Goal: Find contact information: Find contact information

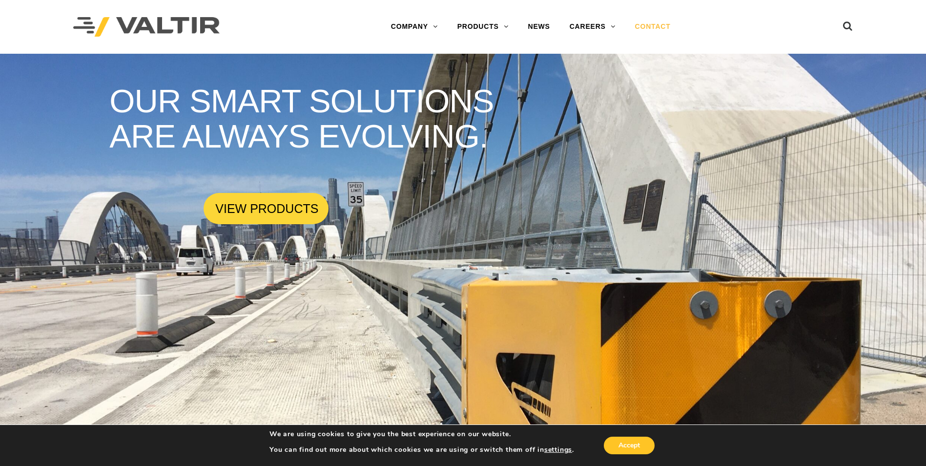
click at [664, 24] on link "CONTACT" at bounding box center [653, 27] width 55 height 20
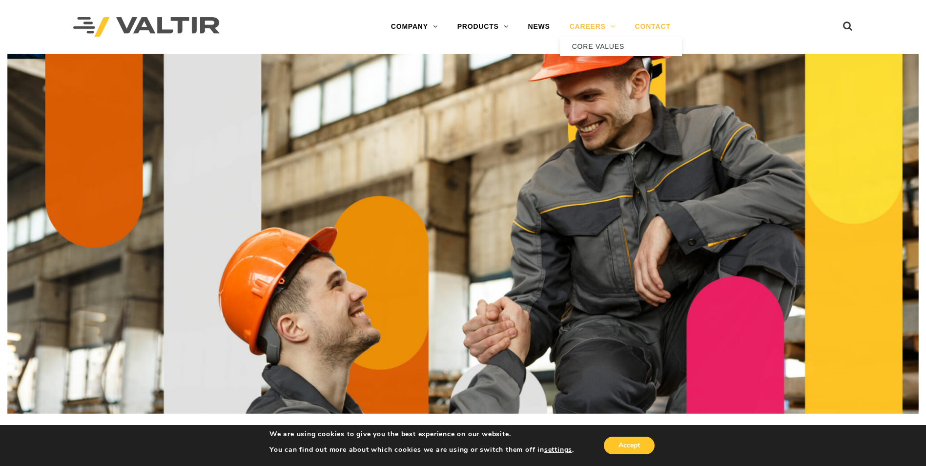
click at [580, 23] on link "CAREERS" at bounding box center [592, 27] width 65 height 20
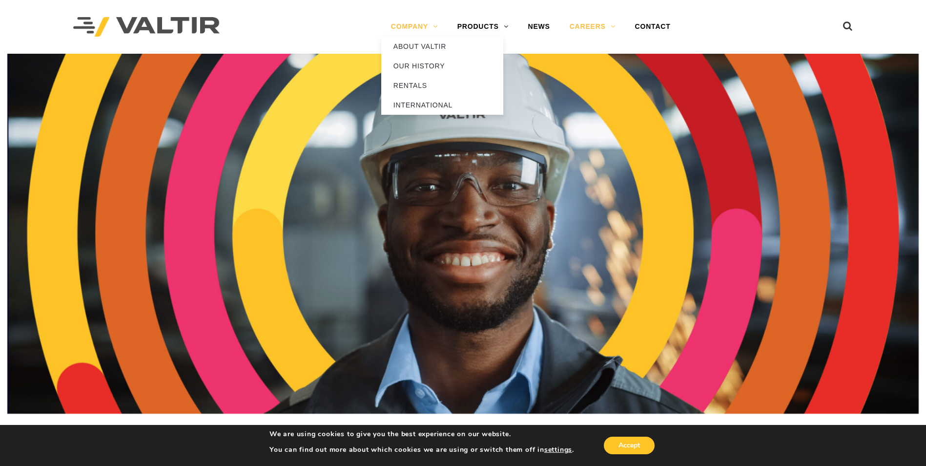
click at [418, 27] on link "COMPANY" at bounding box center [414, 27] width 66 height 20
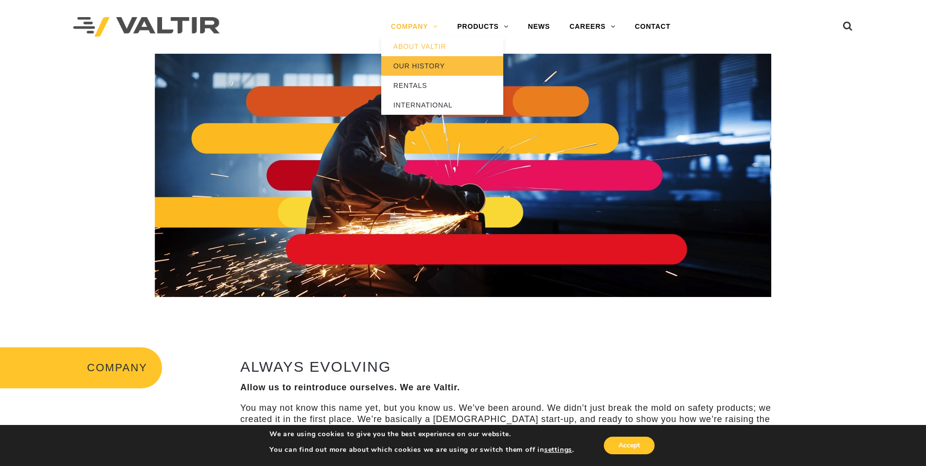
click at [413, 64] on link "OUR HISTORY" at bounding box center [442, 66] width 122 height 20
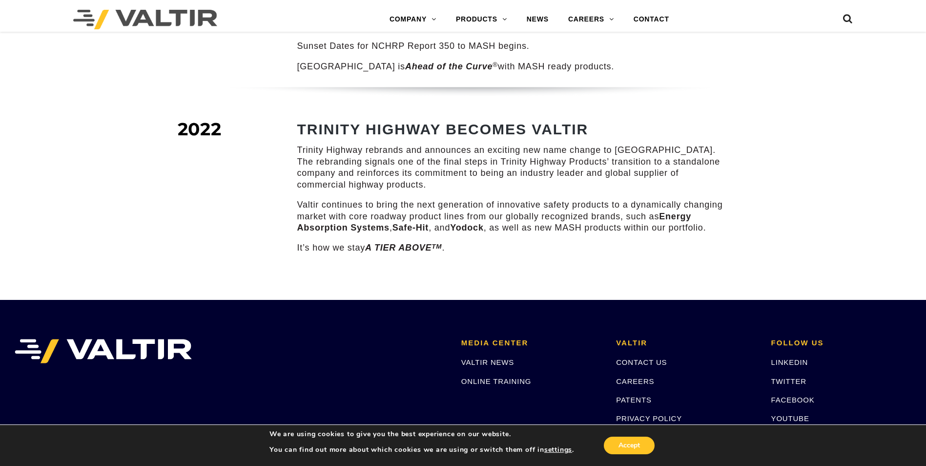
scroll to position [1367, 0]
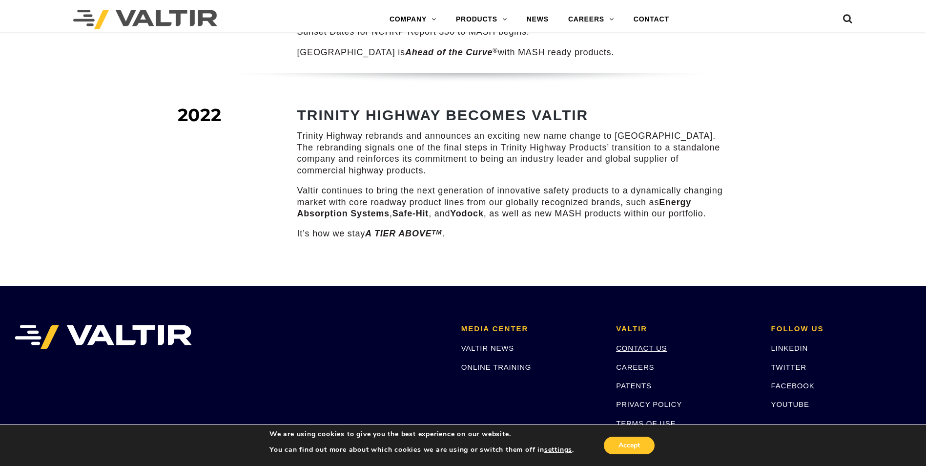
click at [641, 344] on link "CONTACT US" at bounding box center [641, 348] width 51 height 8
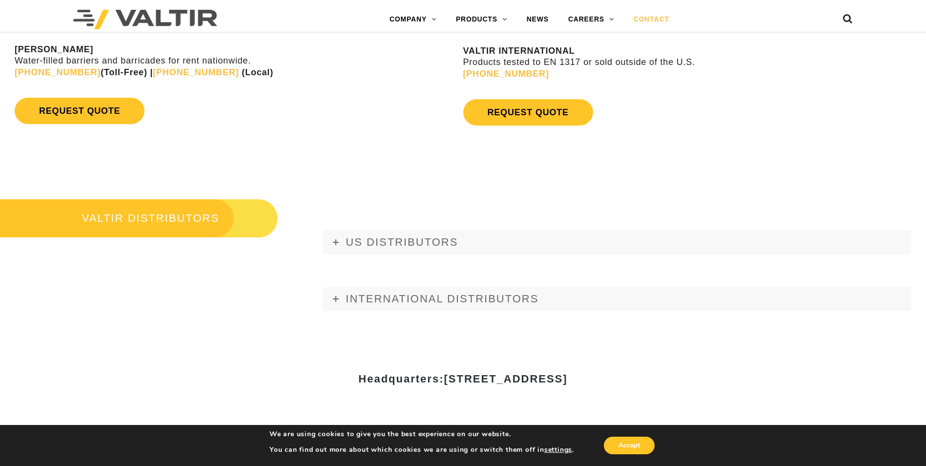
scroll to position [1074, 0]
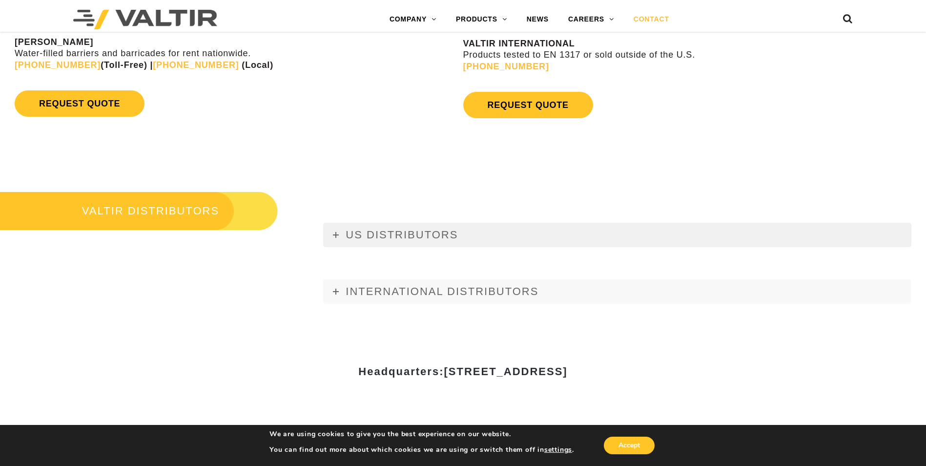
click at [394, 235] on span "US DISTRIBUTORS" at bounding box center [402, 235] width 112 height 12
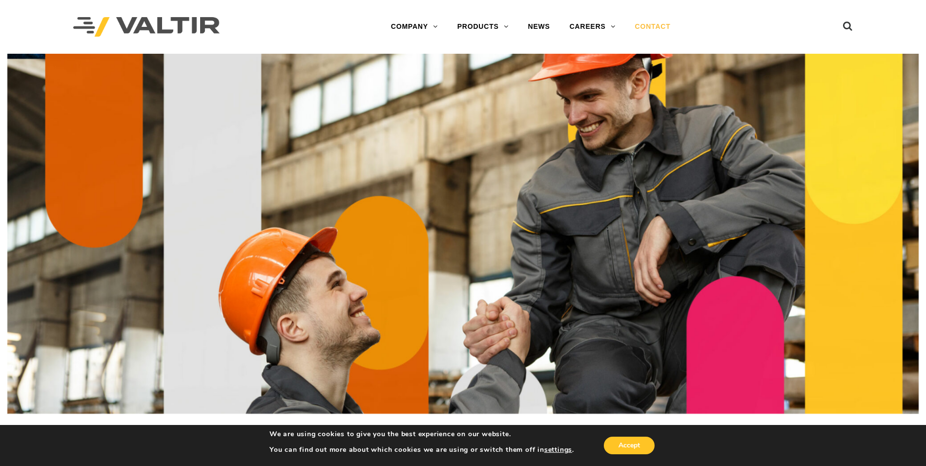
click at [650, 24] on link "CONTACT" at bounding box center [653, 27] width 55 height 20
click at [178, 28] on img at bounding box center [146, 27] width 146 height 20
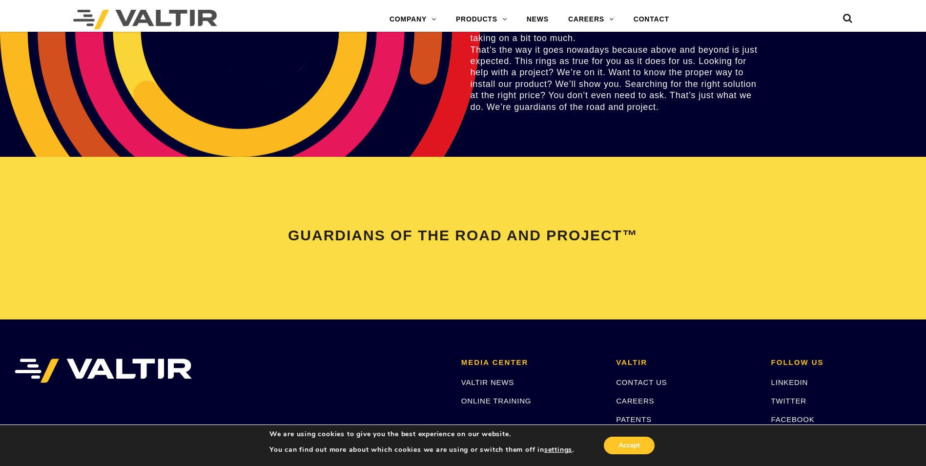
scroll to position [1953, 0]
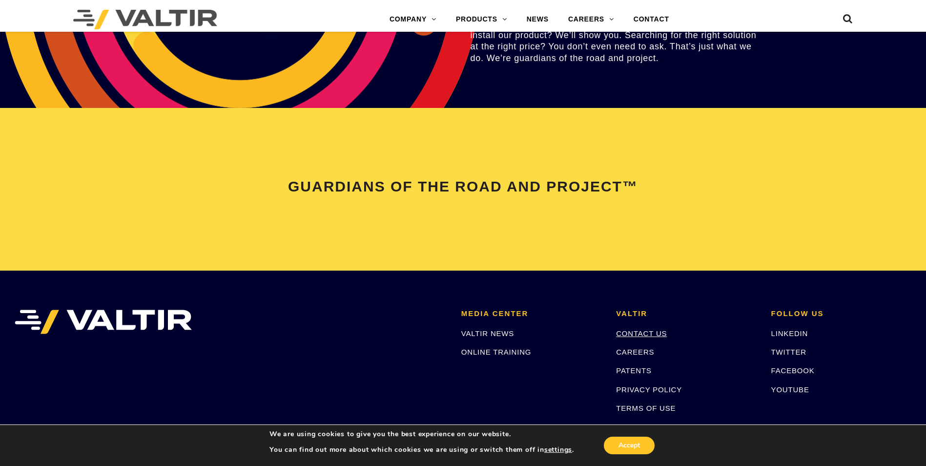
click at [630, 334] on link "CONTACT US" at bounding box center [641, 333] width 51 height 8
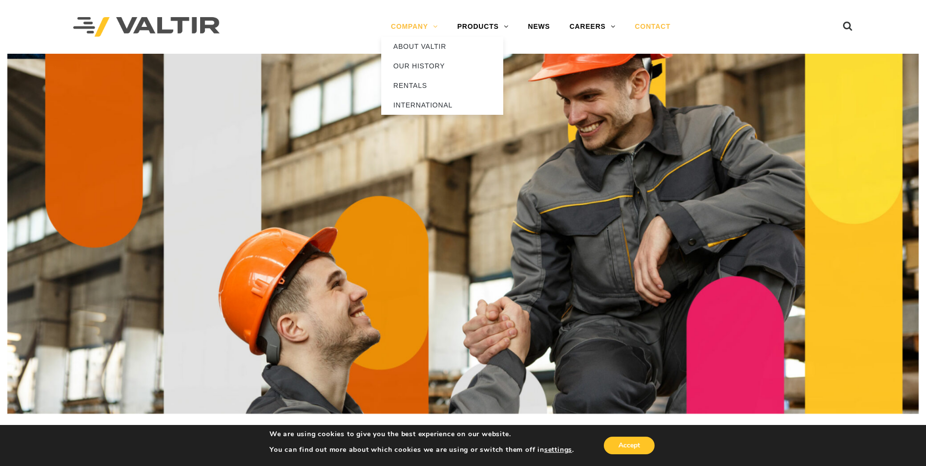
click at [416, 29] on link "COMPANY" at bounding box center [414, 27] width 66 height 20
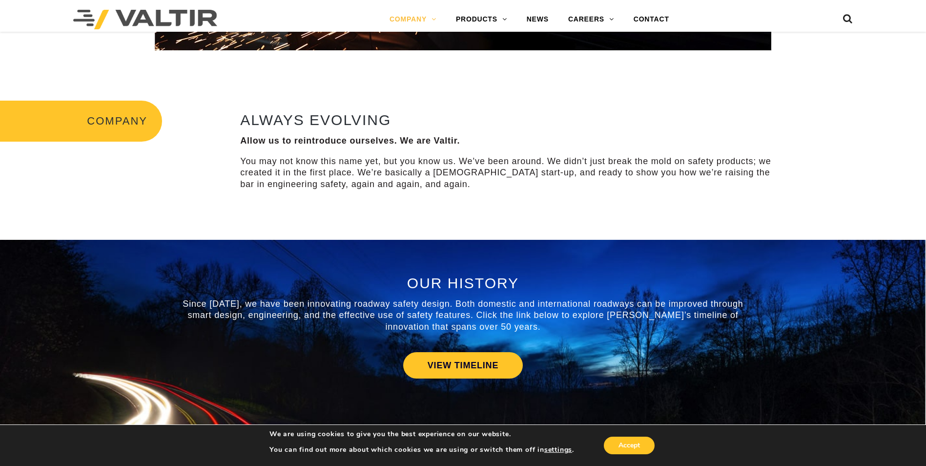
scroll to position [244, 0]
